Goal: Transaction & Acquisition: Purchase product/service

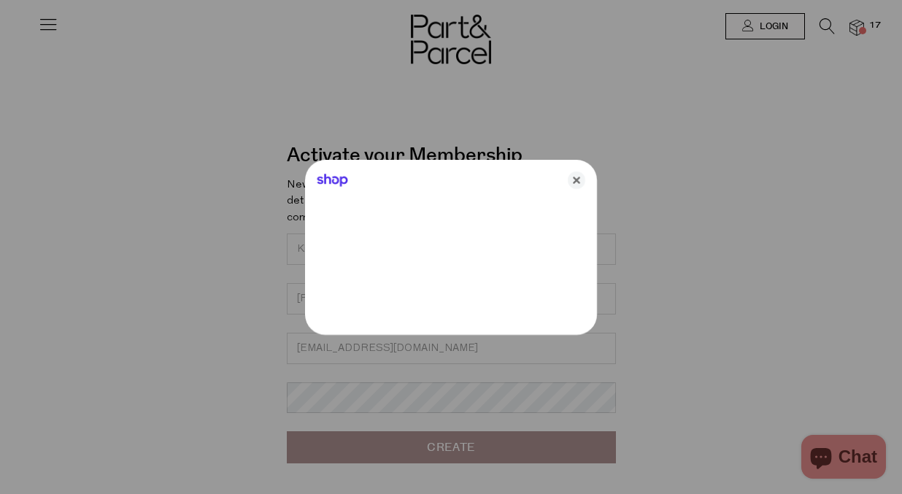
click at [576, 176] on icon "Close" at bounding box center [577, 180] width 18 height 18
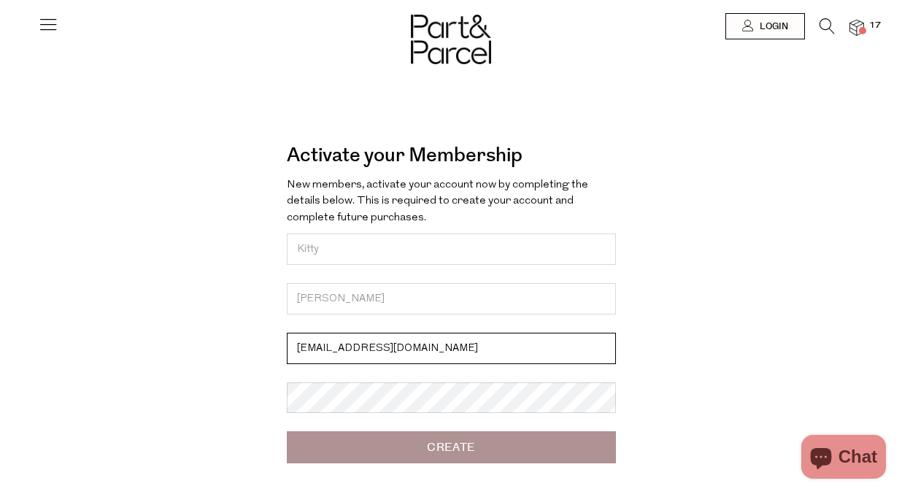
click at [369, 336] on input "liang.kitty@nyu.edu" at bounding box center [451, 348] width 329 height 31
paste input "kittyliangchen@hotmail.com"
type input "kittyliangchen@hotmail.com"
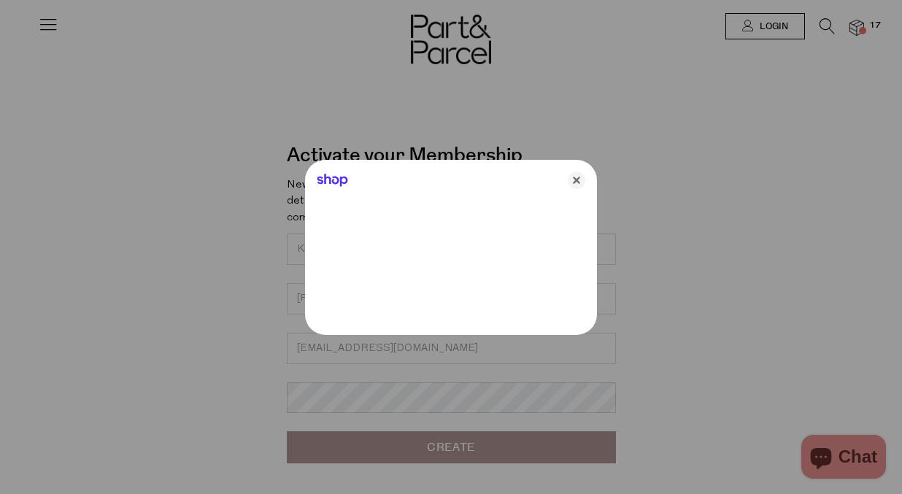
click at [334, 443] on div at bounding box center [451, 247] width 902 height 494
click at [578, 181] on icon "Close" at bounding box center [577, 180] width 18 height 18
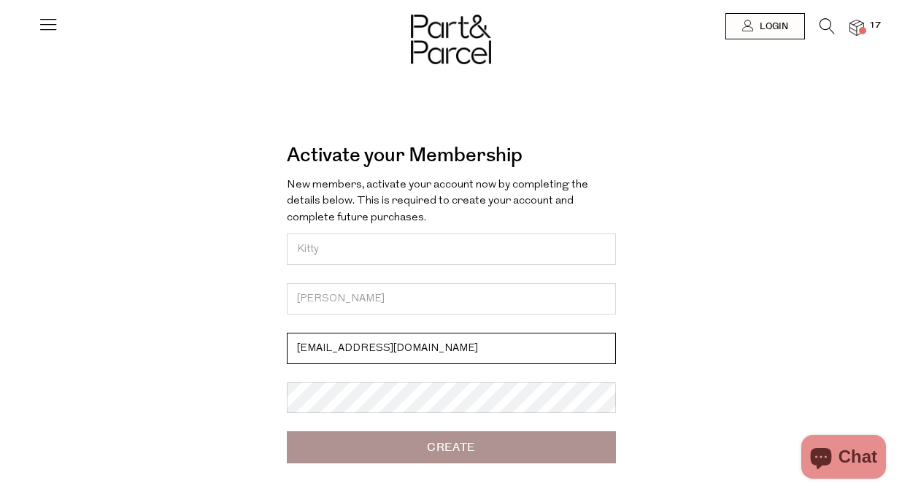
click at [416, 340] on input "kittyliangchen@hotmail.com" at bounding box center [451, 348] width 329 height 31
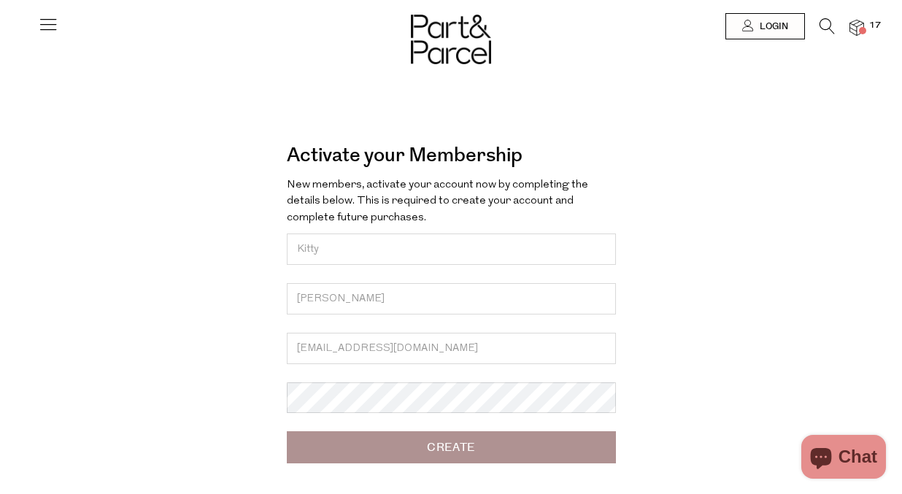
click at [419, 455] on input "Create" at bounding box center [451, 447] width 329 height 32
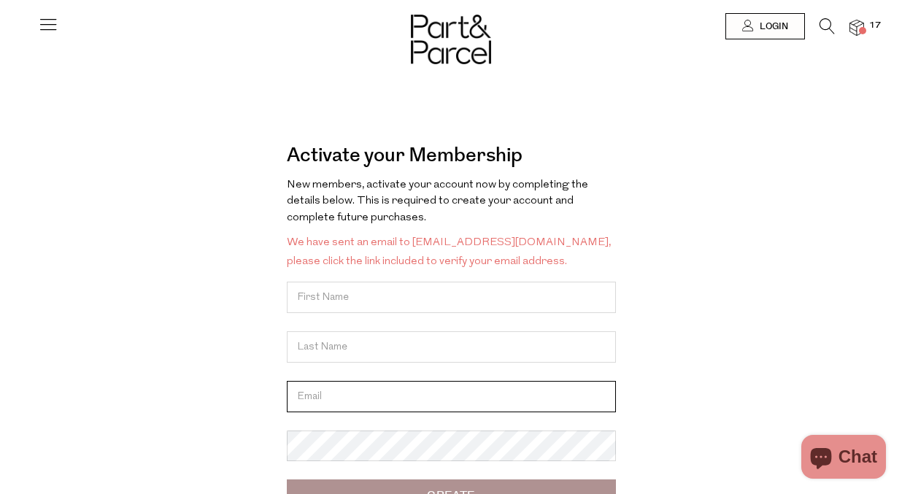
type input "[EMAIL_ADDRESS][DOMAIN_NAME]"
click at [381, 298] on input "text" at bounding box center [451, 297] width 329 height 31
type input "Kitty"
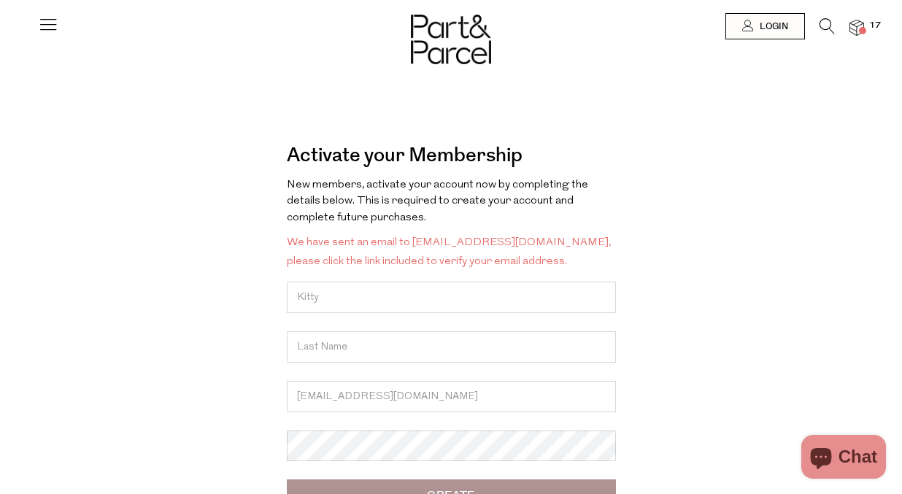
type input "[PERSON_NAME]"
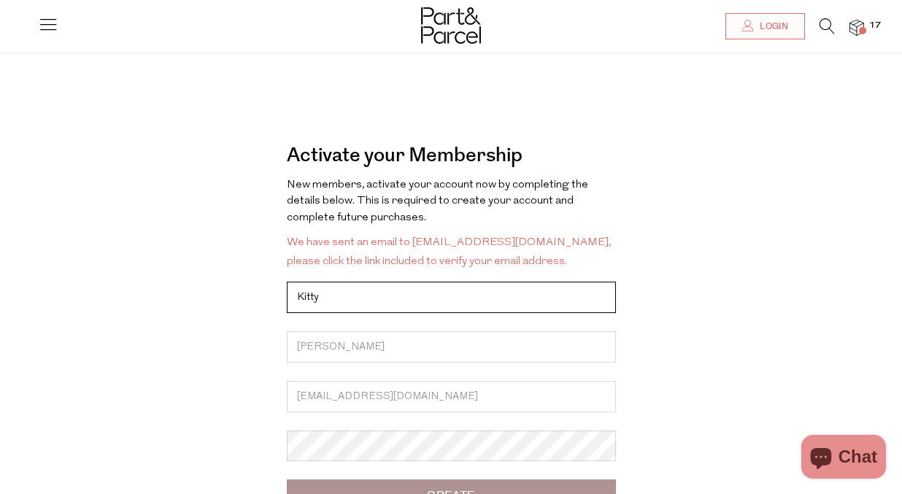
scroll to position [89, 0]
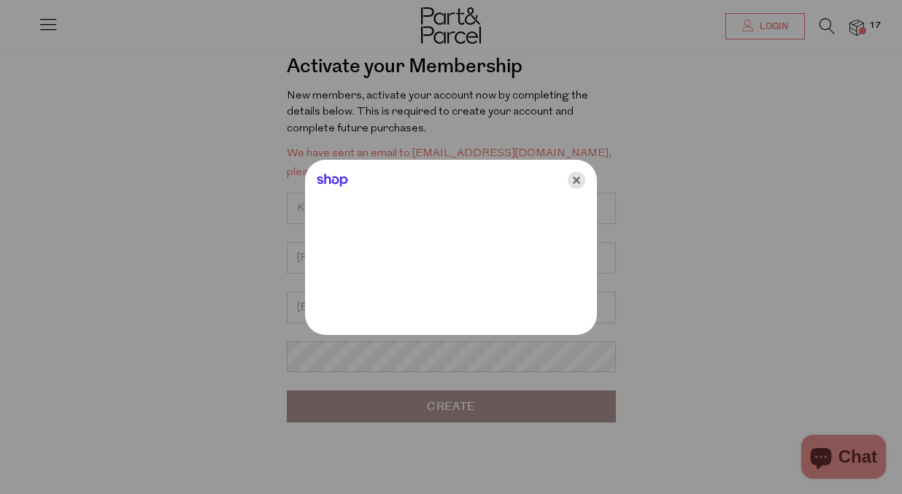
click at [581, 182] on icon "Close" at bounding box center [577, 180] width 18 height 18
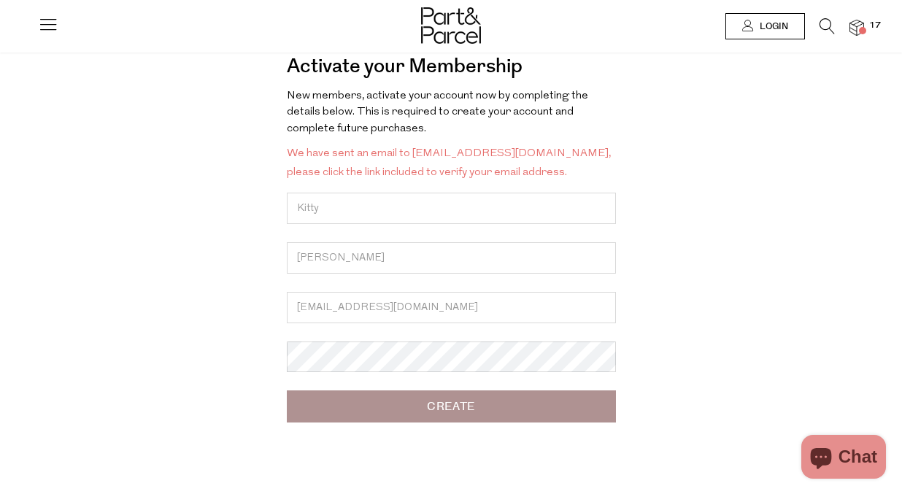
click at [749, 19] on link "Login" at bounding box center [765, 26] width 80 height 26
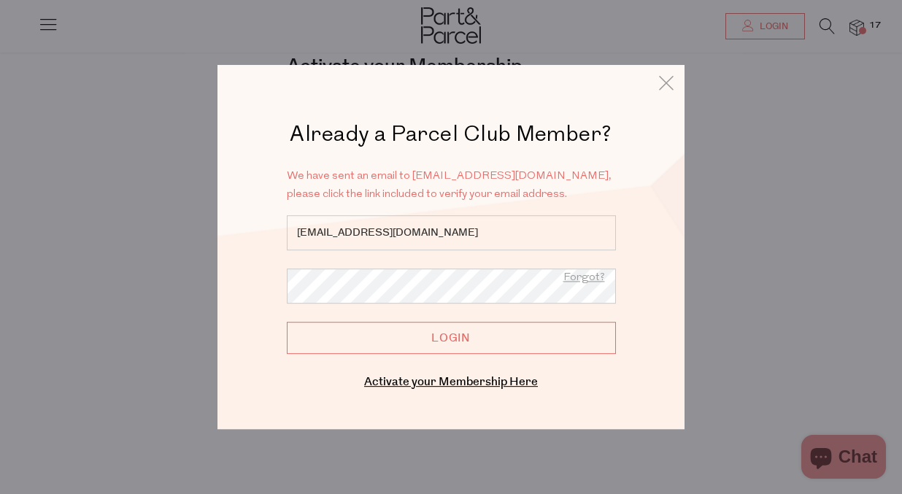
click at [419, 335] on input "Login" at bounding box center [451, 338] width 329 height 32
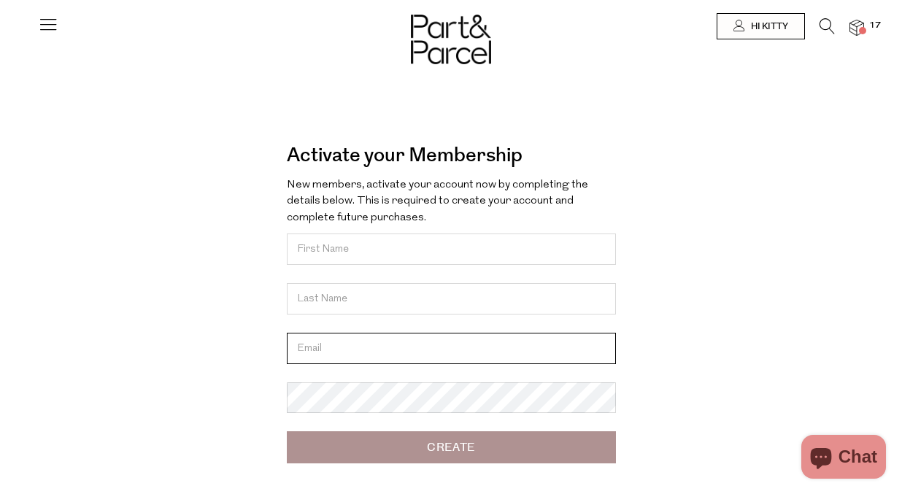
type input "[EMAIL_ADDRESS][DOMAIN_NAME]"
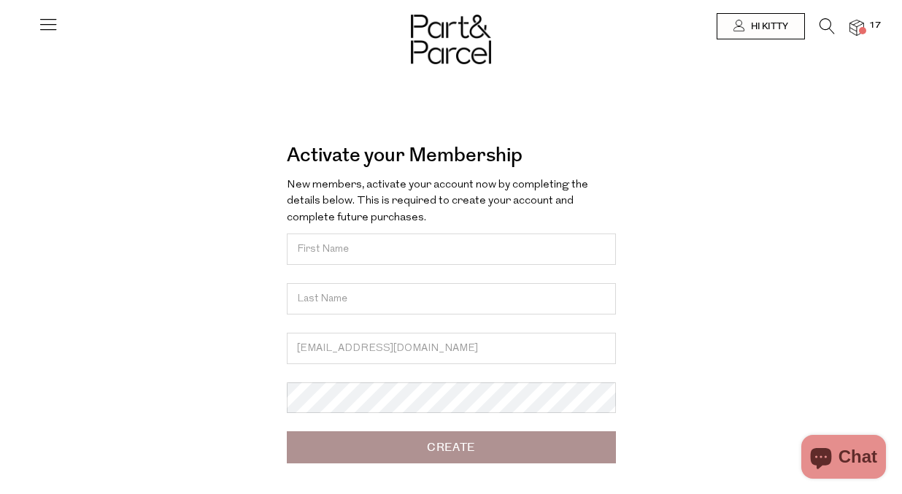
click at [861, 25] on img at bounding box center [856, 28] width 15 height 17
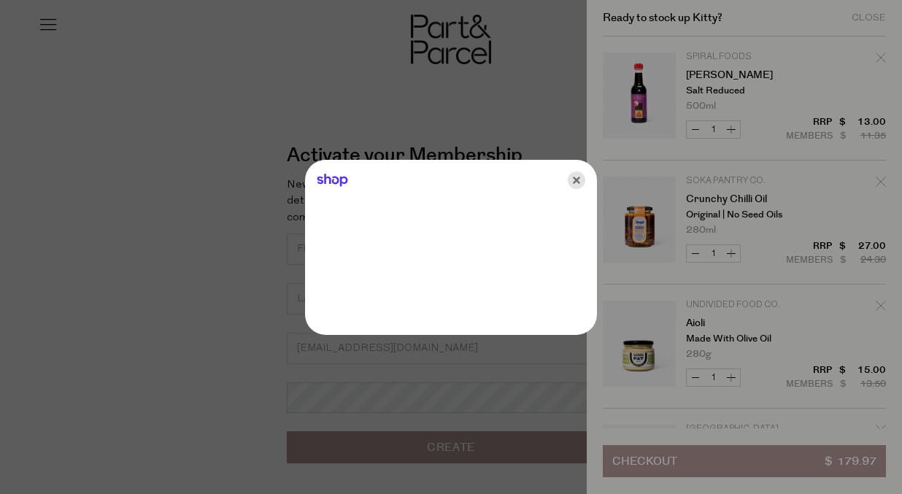
click at [579, 177] on icon "Close" at bounding box center [577, 180] width 18 height 18
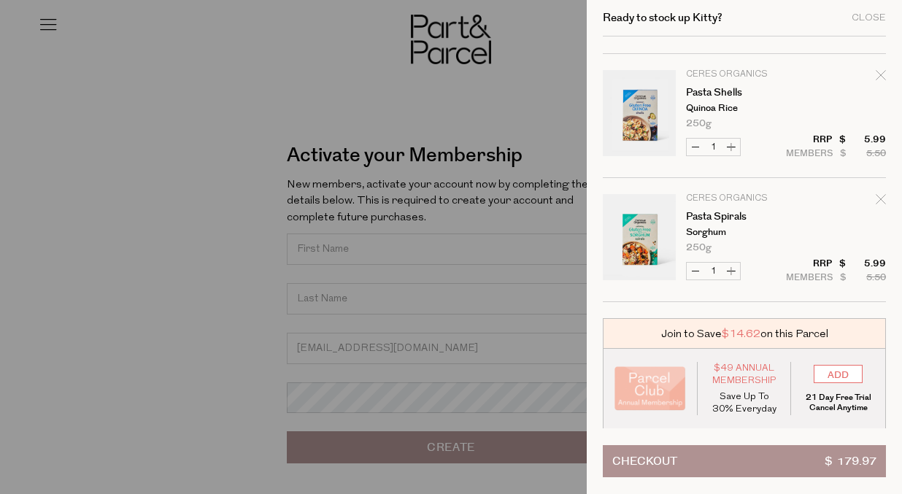
scroll to position [1843, 0]
click at [827, 376] on input "ADD" at bounding box center [837, 373] width 49 height 18
type input "ADDED"
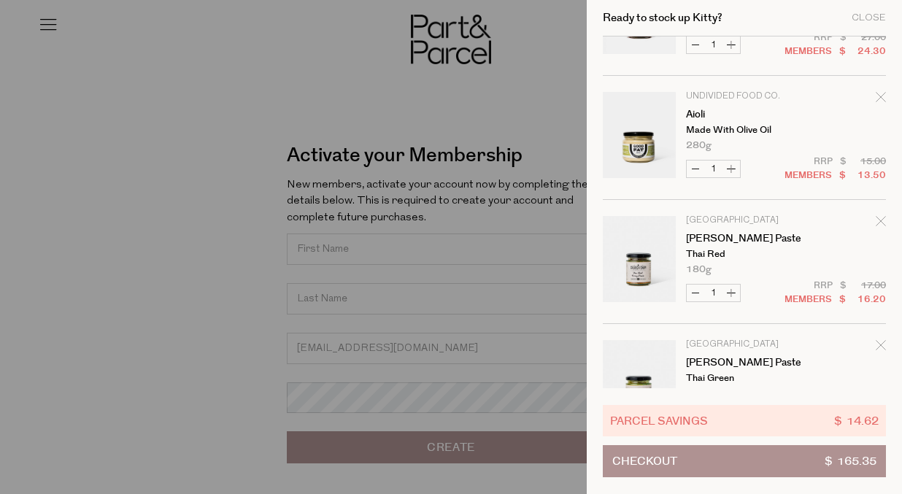
scroll to position [211, 0]
click at [694, 112] on link "Aioli" at bounding box center [742, 112] width 113 height 10
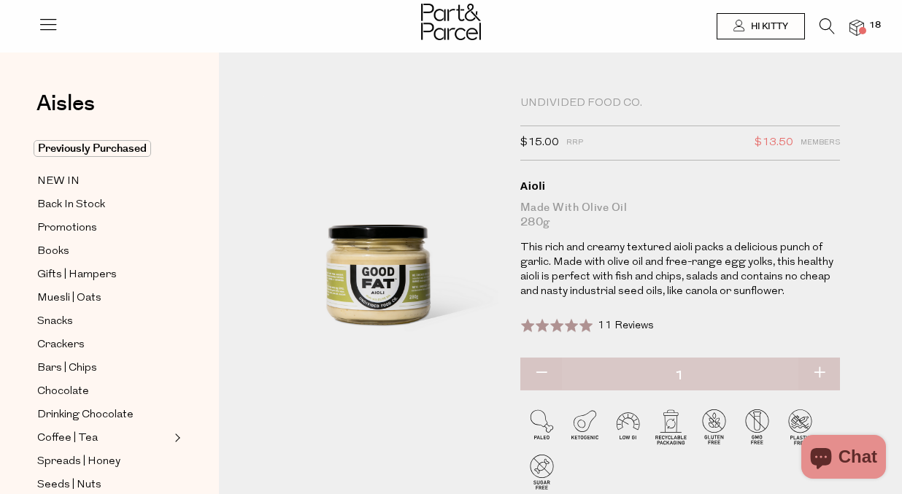
click at [686, 263] on p "This rich and creamy textured aioli packs a delicious punch of garlic. Made wit…" at bounding box center [679, 270] width 319 height 58
